Goal: Transaction & Acquisition: Purchase product/service

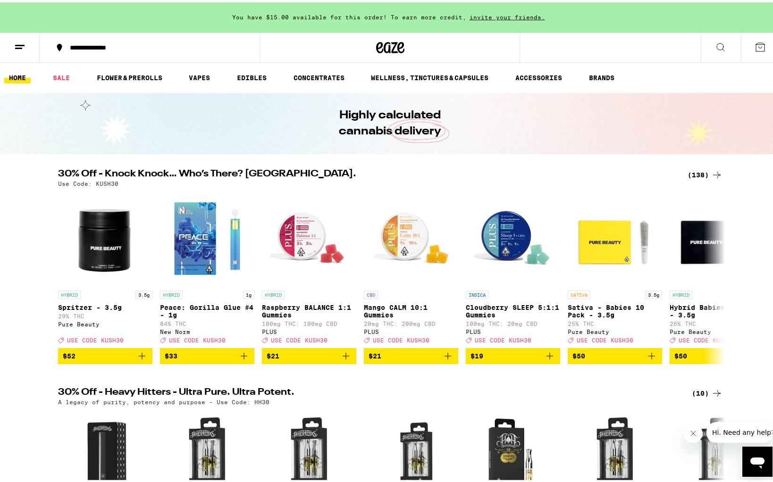
click at [711, 175] on icon at bounding box center [716, 172] width 11 height 11
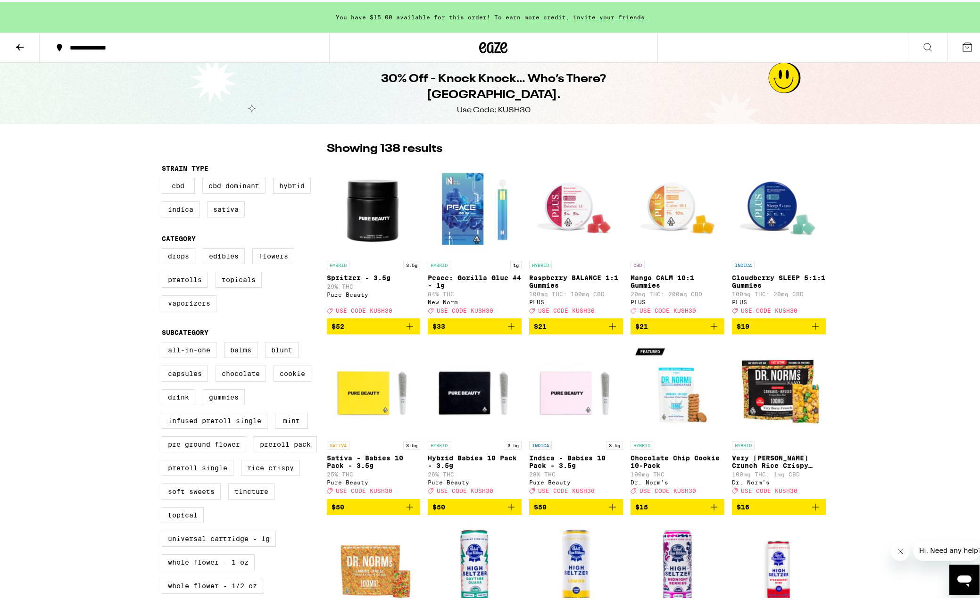
click at [177, 304] on label "Vaporizers" at bounding box center [189, 301] width 55 height 16
click at [164, 248] on input "Vaporizers" at bounding box center [164, 247] width 0 height 0
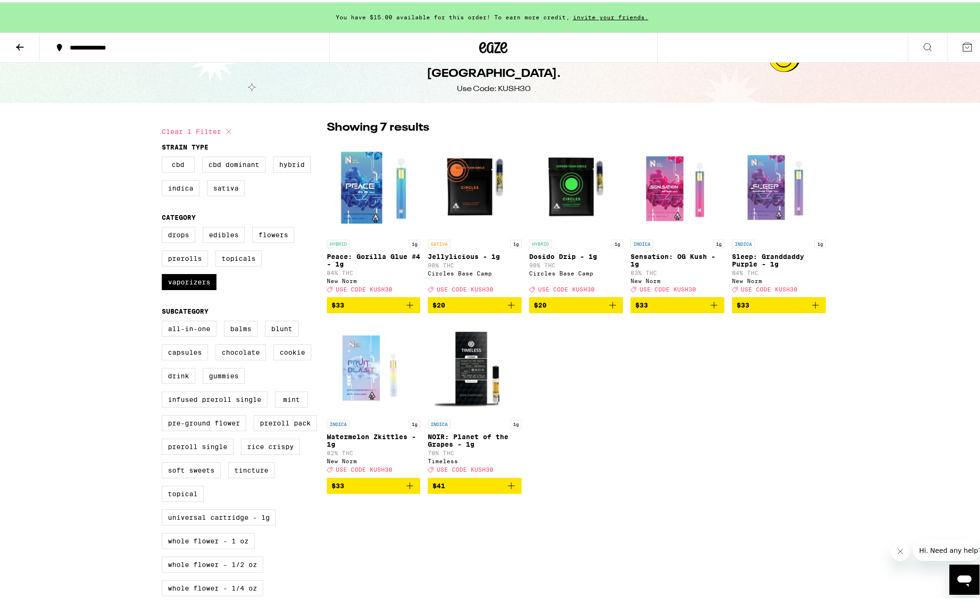
scroll to position [47, 0]
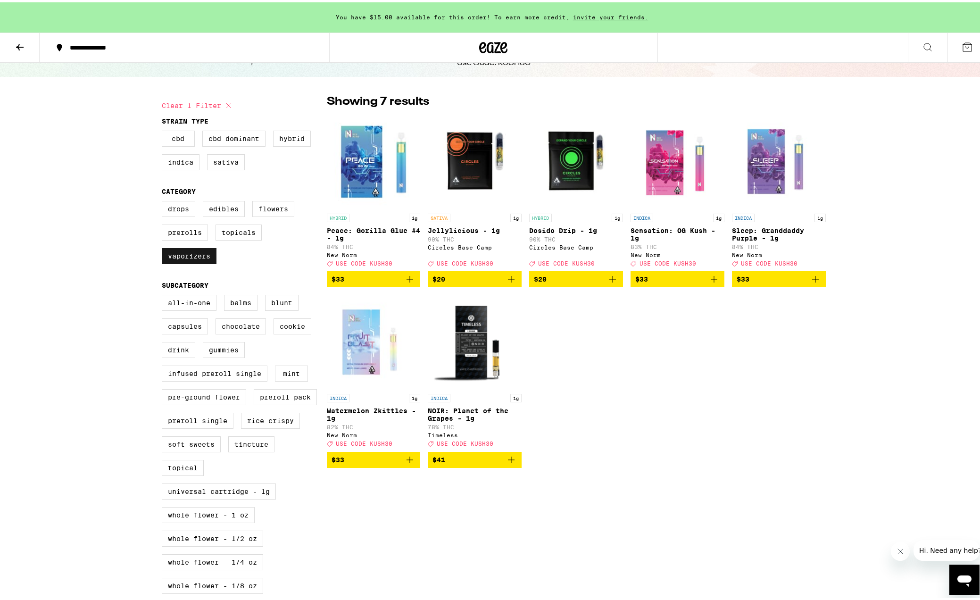
click at [201, 259] on label "Vaporizers" at bounding box center [189, 254] width 55 height 16
click at [164, 200] on input "Vaporizers" at bounding box center [164, 200] width 0 height 0
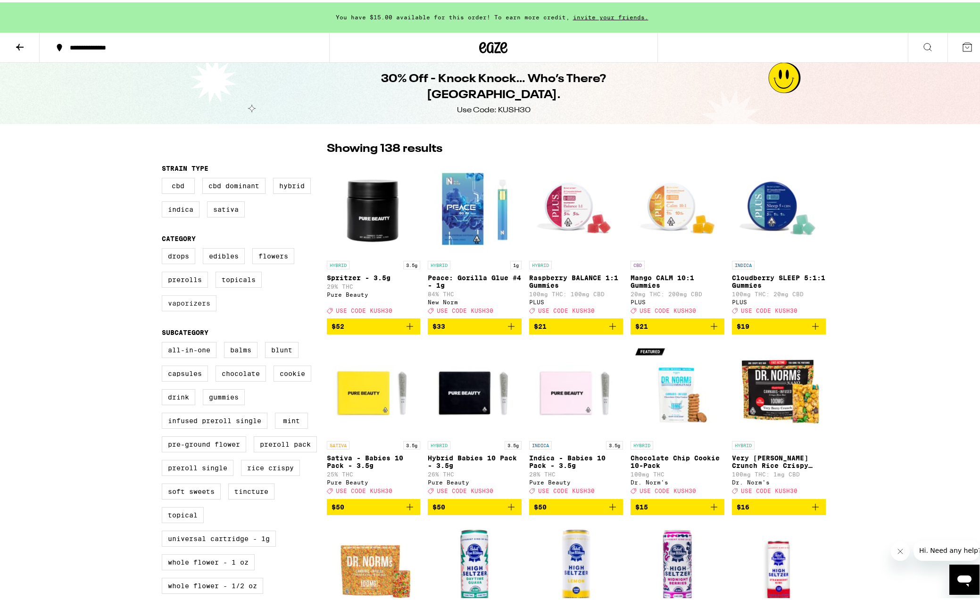
click at [172, 302] on label "Vaporizers" at bounding box center [189, 301] width 55 height 16
click at [164, 248] on input "Vaporizers" at bounding box center [164, 247] width 0 height 0
checkbox input "true"
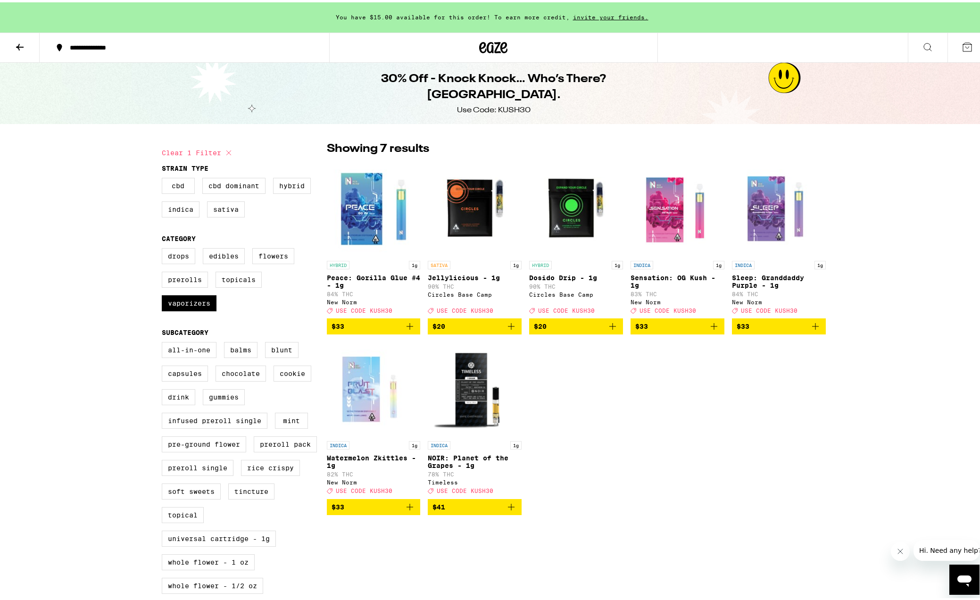
click at [488, 44] on icon at bounding box center [493, 45] width 28 height 17
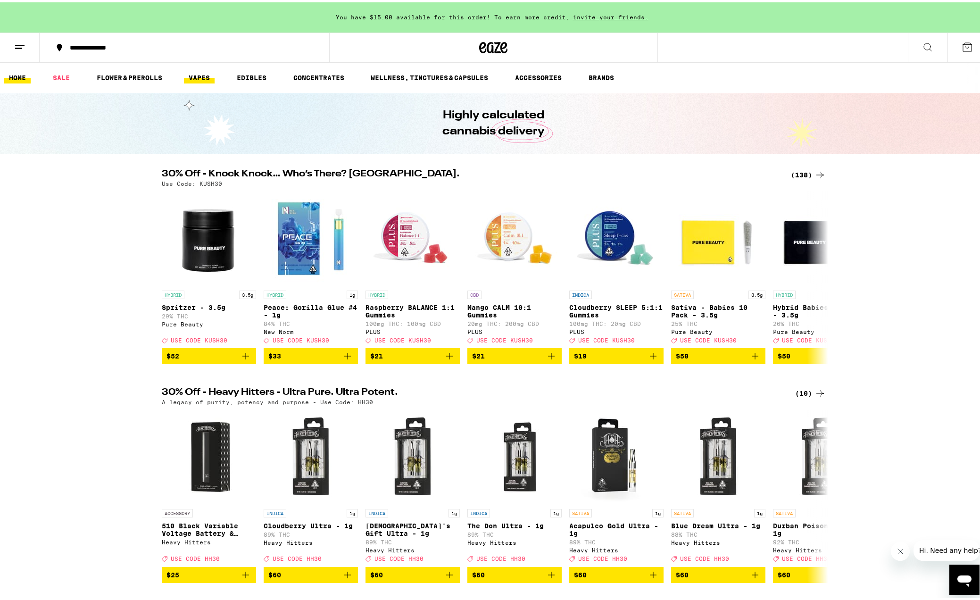
click at [199, 76] on link "VAPES" at bounding box center [199, 75] width 31 height 11
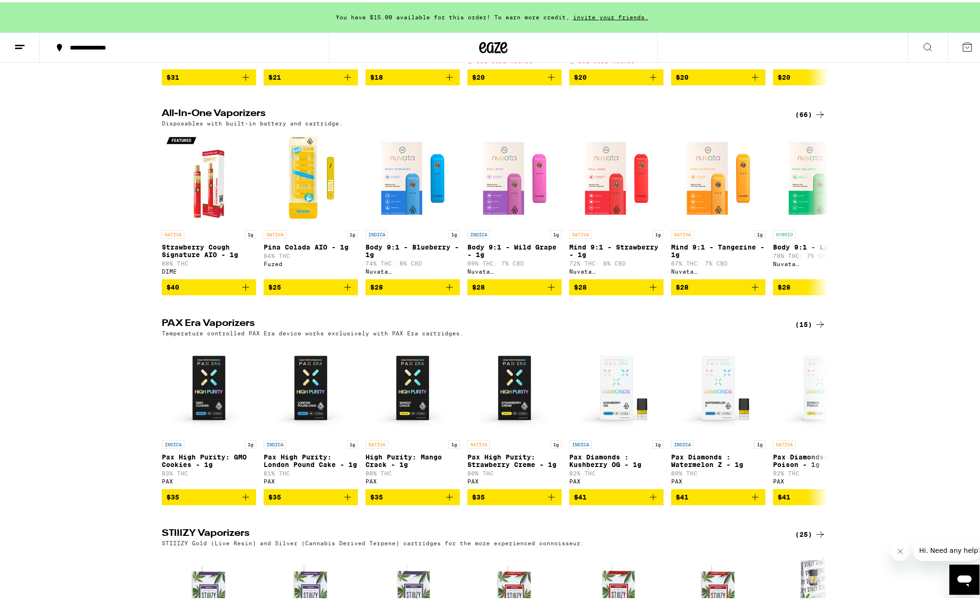
scroll to position [478, 0]
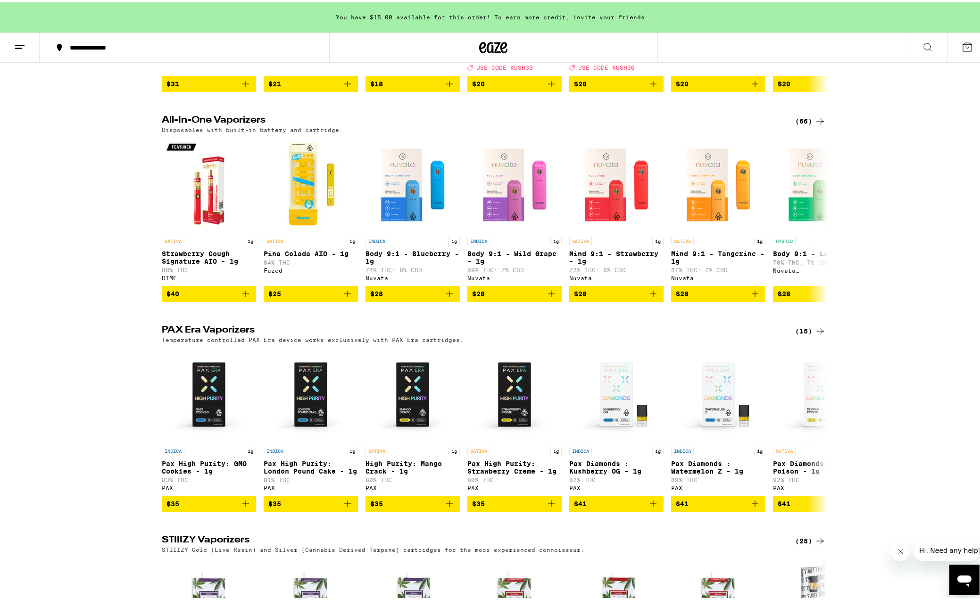
click at [772, 125] on div "(66)" at bounding box center [810, 118] width 31 height 11
